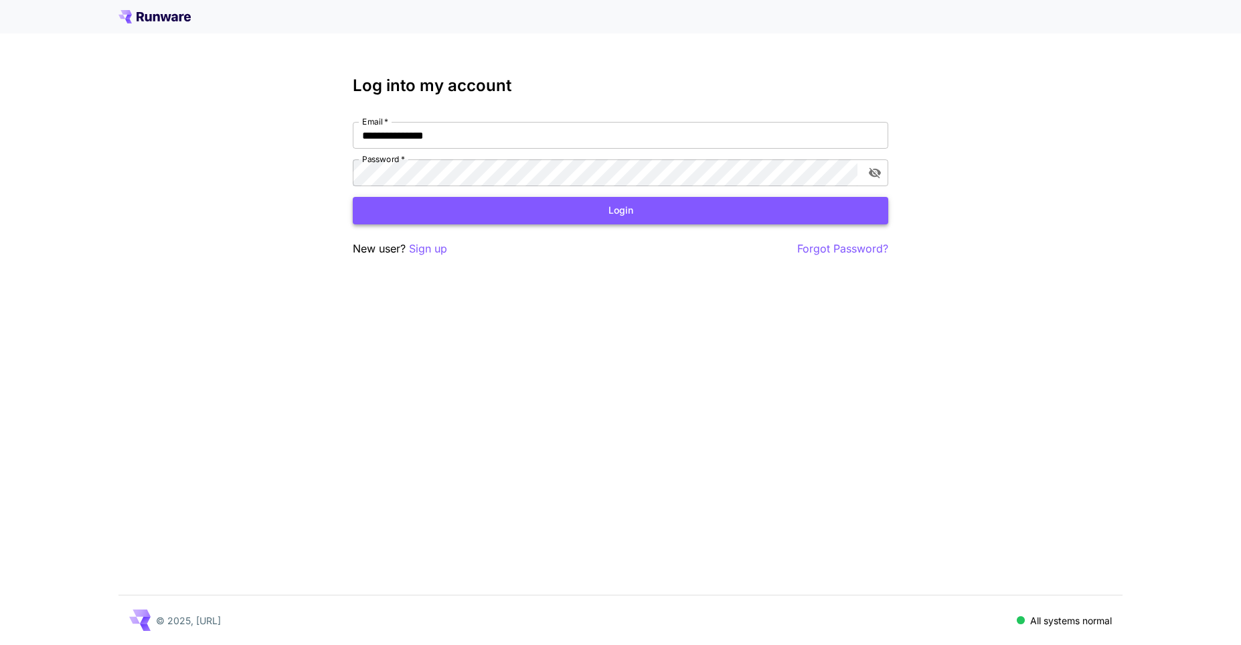
click at [634, 215] on button "Login" at bounding box center [620, 210] width 535 height 27
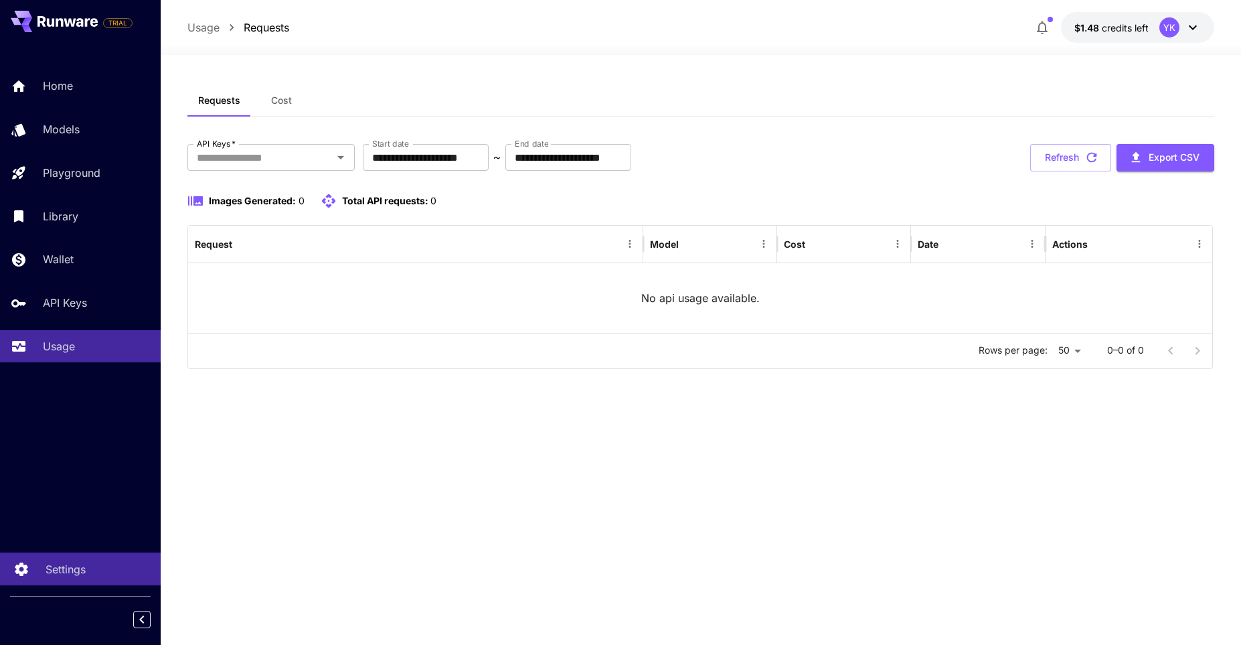
click at [66, 568] on p "Settings" at bounding box center [66, 569] width 40 height 16
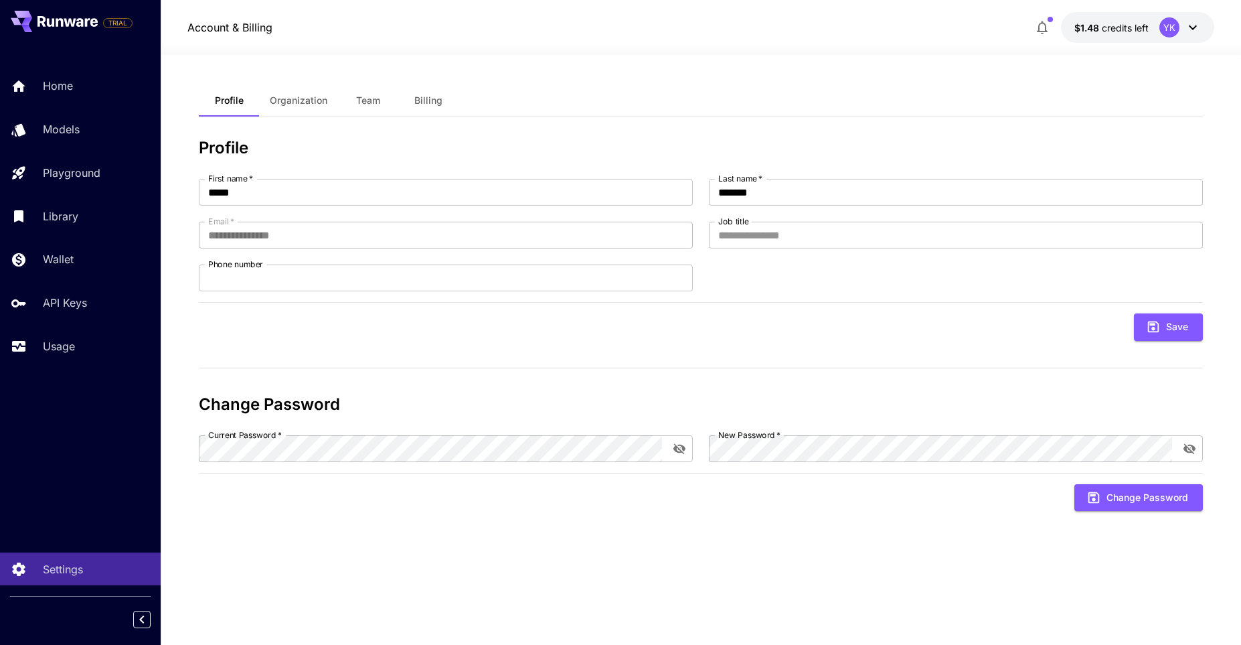
click at [1195, 25] on icon at bounding box center [1193, 27] width 16 height 16
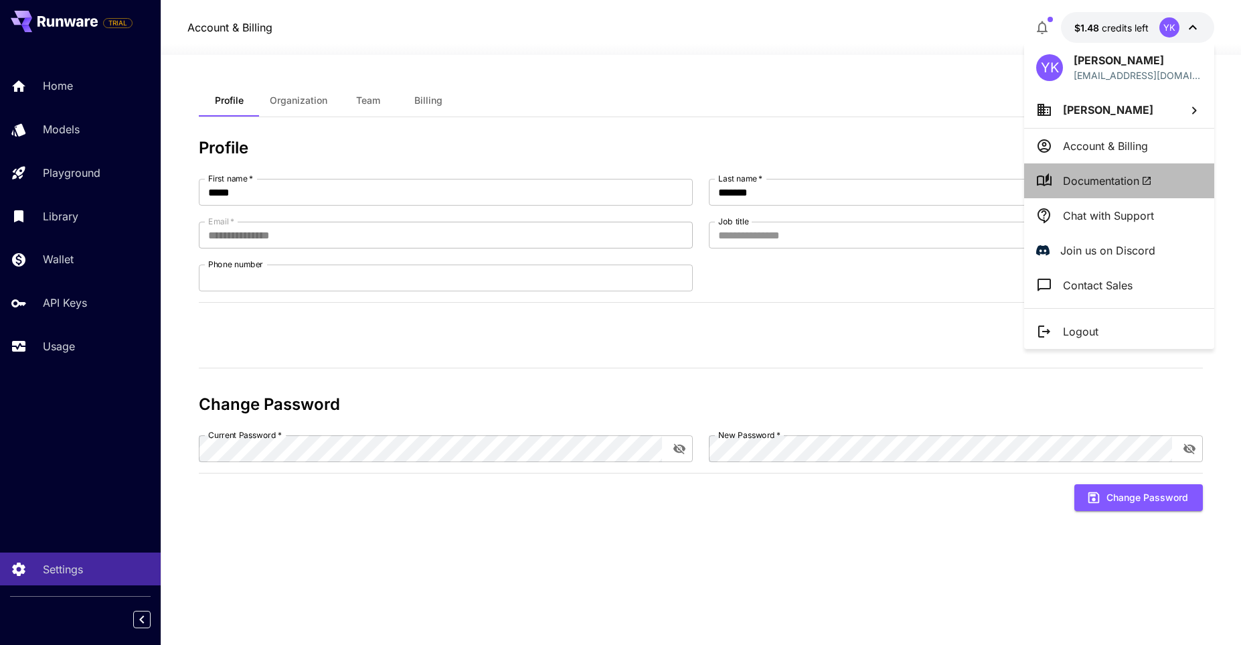
click at [1104, 181] on span "Documentation" at bounding box center [1107, 181] width 89 height 16
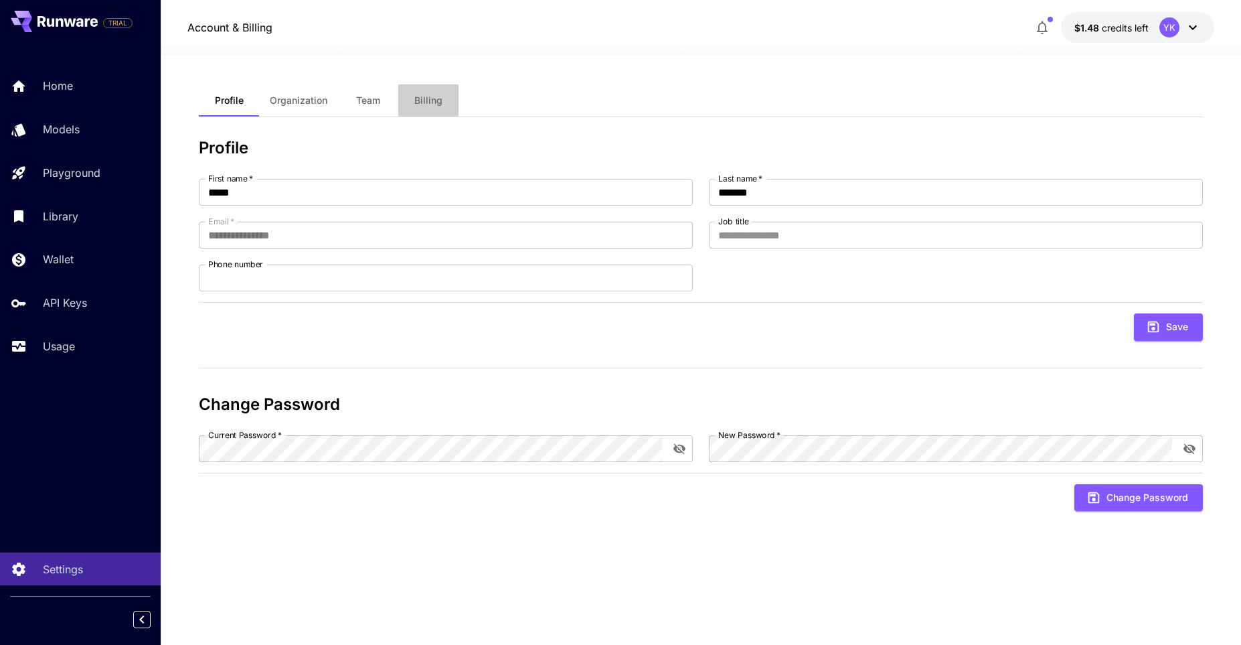
click at [438, 102] on span "Billing" at bounding box center [428, 100] width 28 height 12
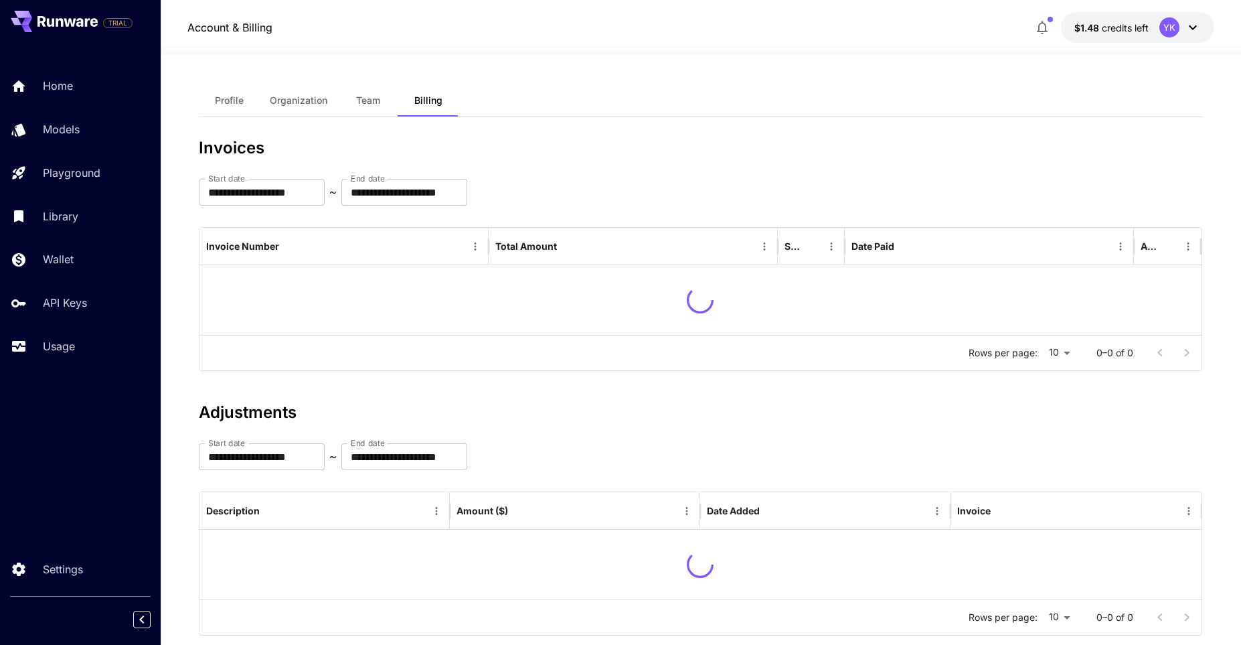
click at [360, 106] on button "Team" at bounding box center [368, 100] width 60 height 32
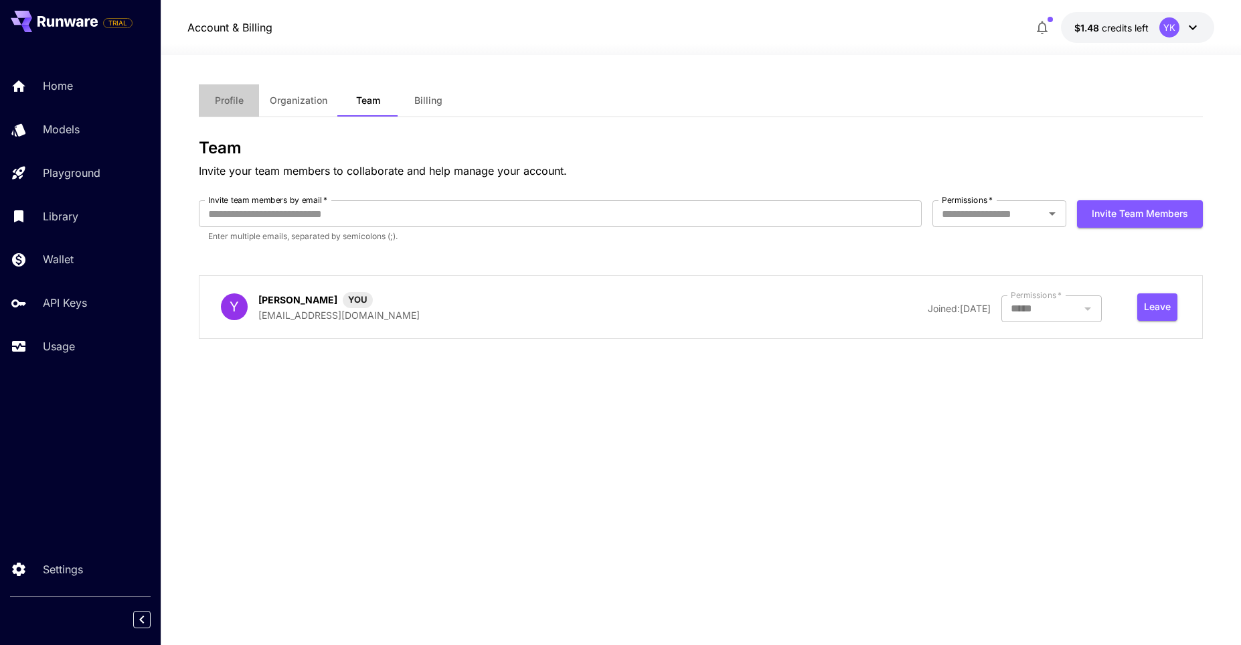
click at [202, 104] on button "Profile" at bounding box center [229, 100] width 60 height 32
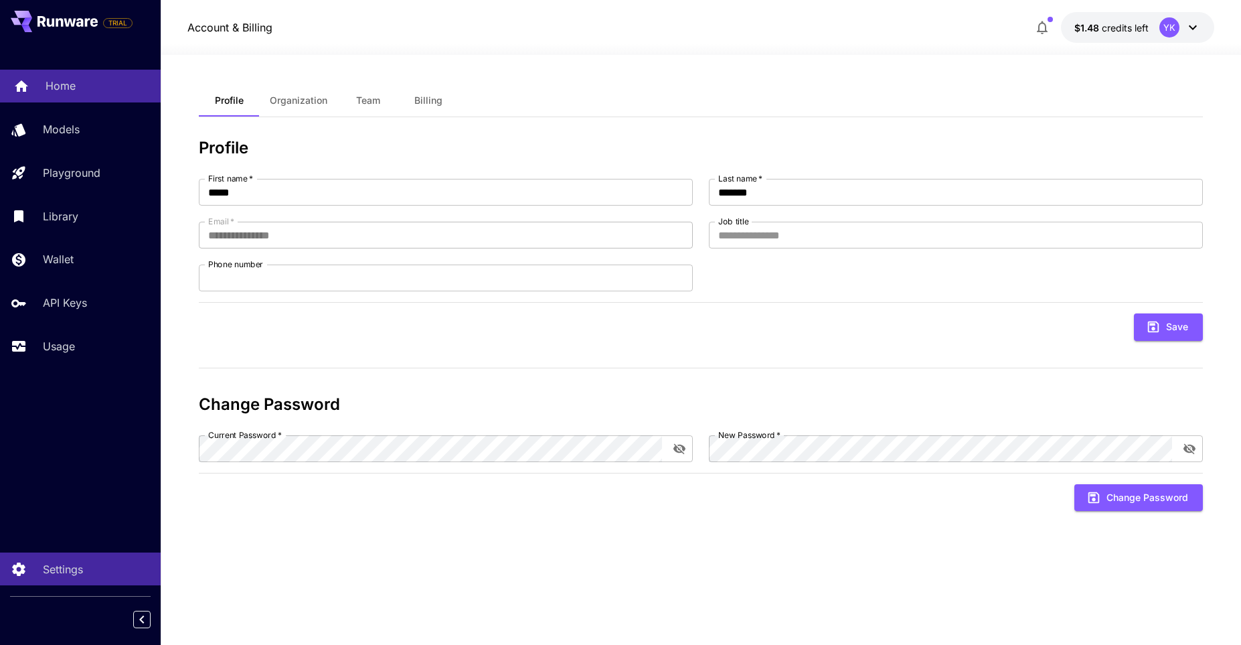
click at [92, 88] on div "Home" at bounding box center [98, 86] width 104 height 16
